Goal: Information Seeking & Learning: Check status

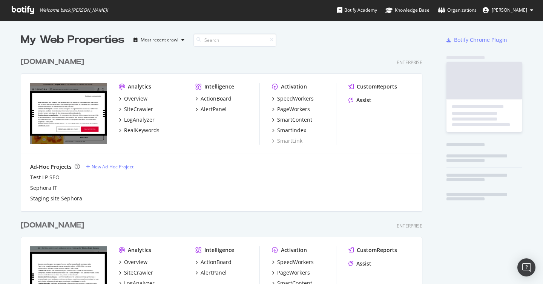
scroll to position [1639, 408]
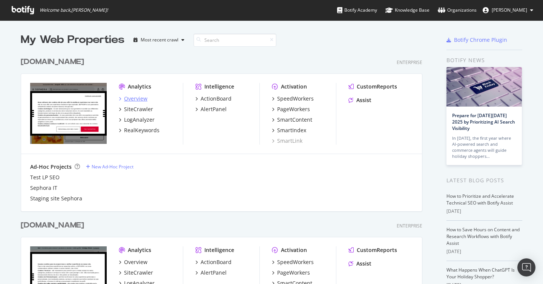
click at [141, 97] on div "Overview" at bounding box center [135, 99] width 23 height 8
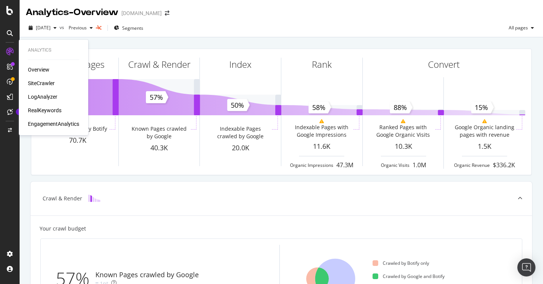
click at [44, 84] on div "SiteCrawler" at bounding box center [41, 84] width 27 height 8
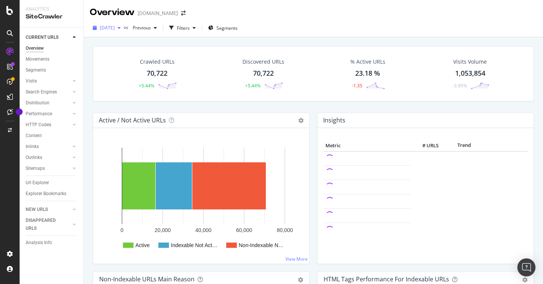
click at [115, 29] on span "[DATE]" at bounding box center [107, 28] width 15 height 6
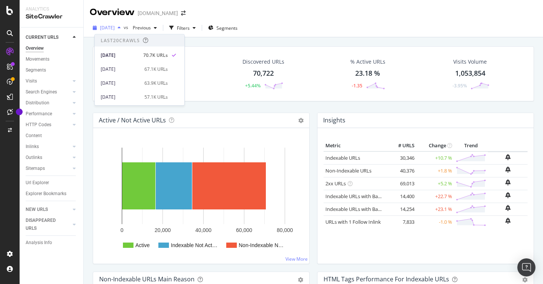
click at [115, 29] on span "[DATE]" at bounding box center [107, 28] width 15 height 6
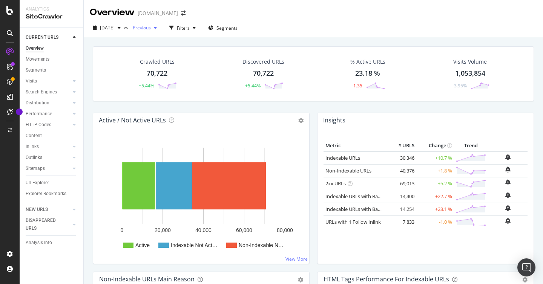
click at [151, 29] on span "Previous" at bounding box center [140, 28] width 21 height 6
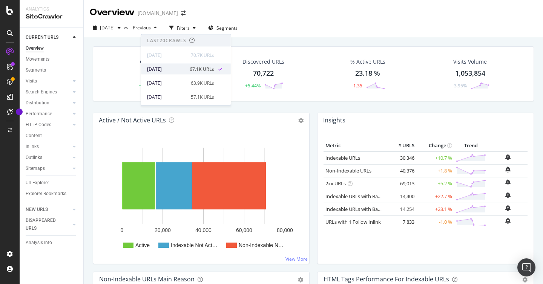
click at [168, 68] on div "[DATE]" at bounding box center [166, 69] width 38 height 7
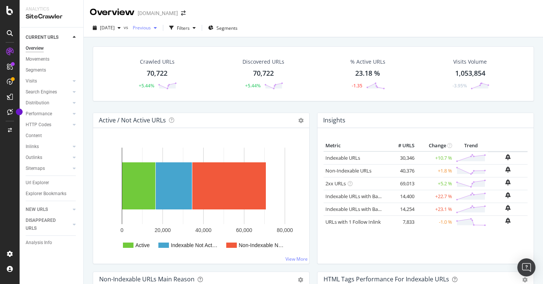
click at [151, 27] on span "Previous" at bounding box center [140, 28] width 21 height 6
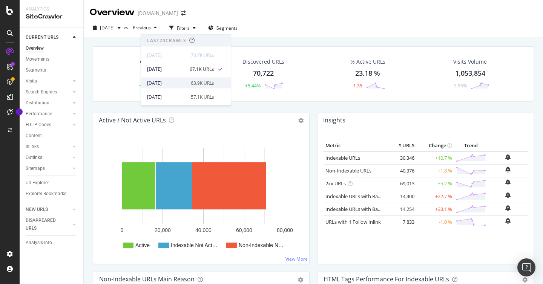
click at [181, 80] on div "[DATE]" at bounding box center [166, 83] width 39 height 7
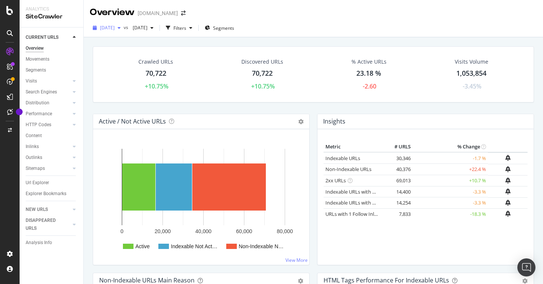
click at [115, 28] on span "[DATE]" at bounding box center [107, 28] width 15 height 6
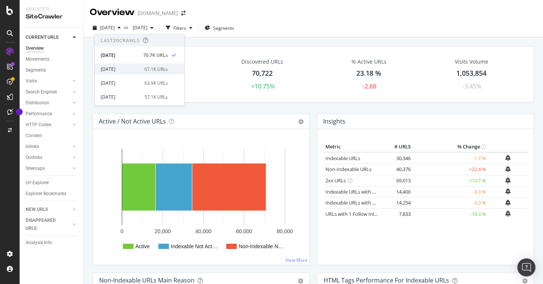
click at [145, 69] on div "67.1K URLs" at bounding box center [155, 69] width 23 height 7
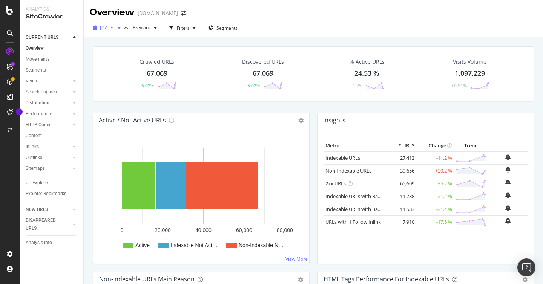
click at [115, 26] on span "[DATE]" at bounding box center [107, 28] width 15 height 6
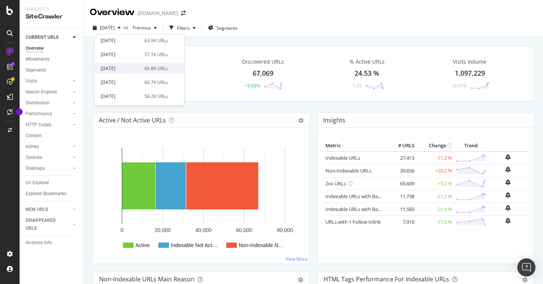
click at [134, 67] on div "[DATE]" at bounding box center [120, 68] width 39 height 7
